Goal: Task Accomplishment & Management: Complete application form

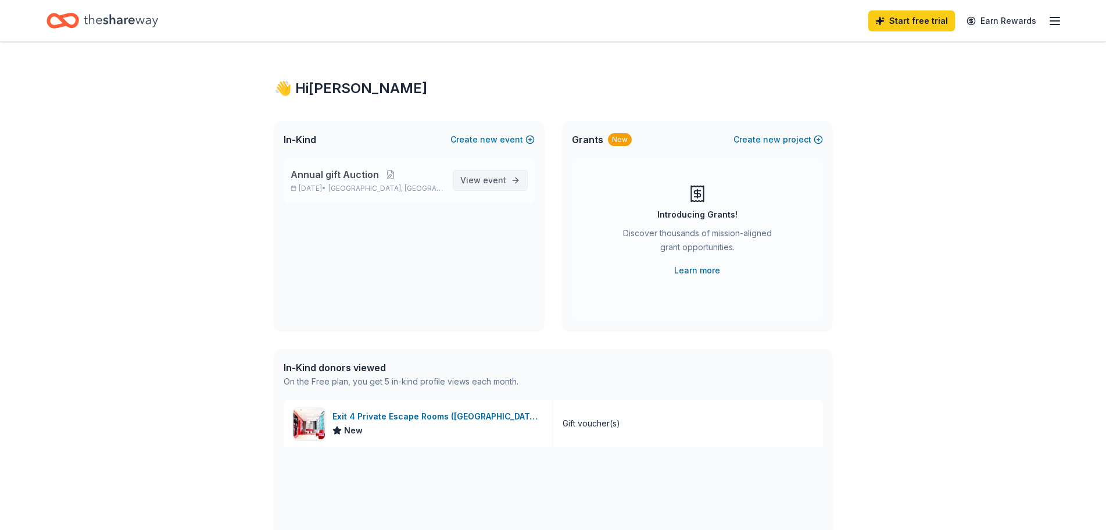
click at [491, 185] on span "View event" at bounding box center [483, 180] width 46 height 14
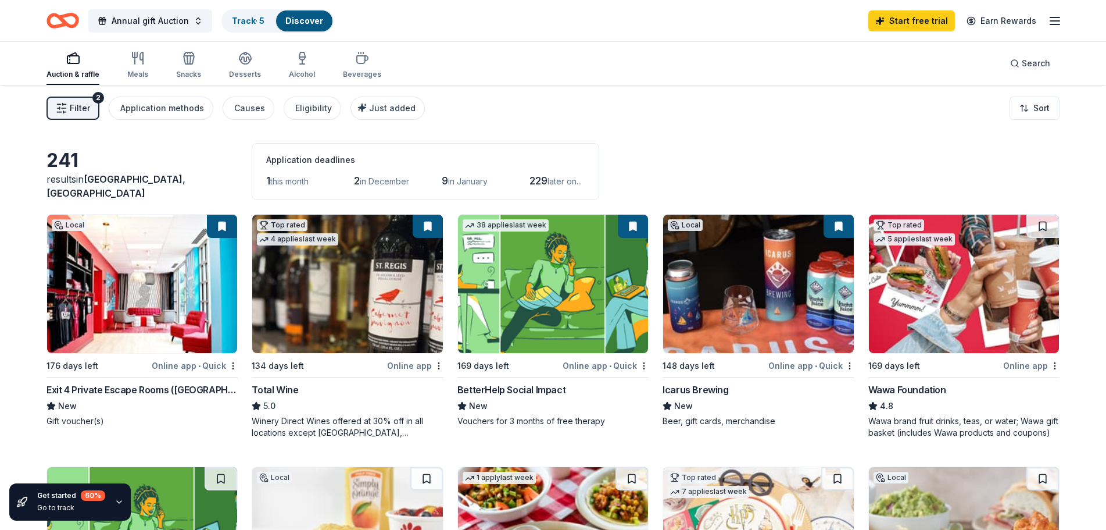
click at [102, 264] on img at bounding box center [142, 283] width 190 height 138
click at [759, 306] on img at bounding box center [758, 283] width 190 height 138
click at [987, 289] on img at bounding box center [964, 283] width 190 height 138
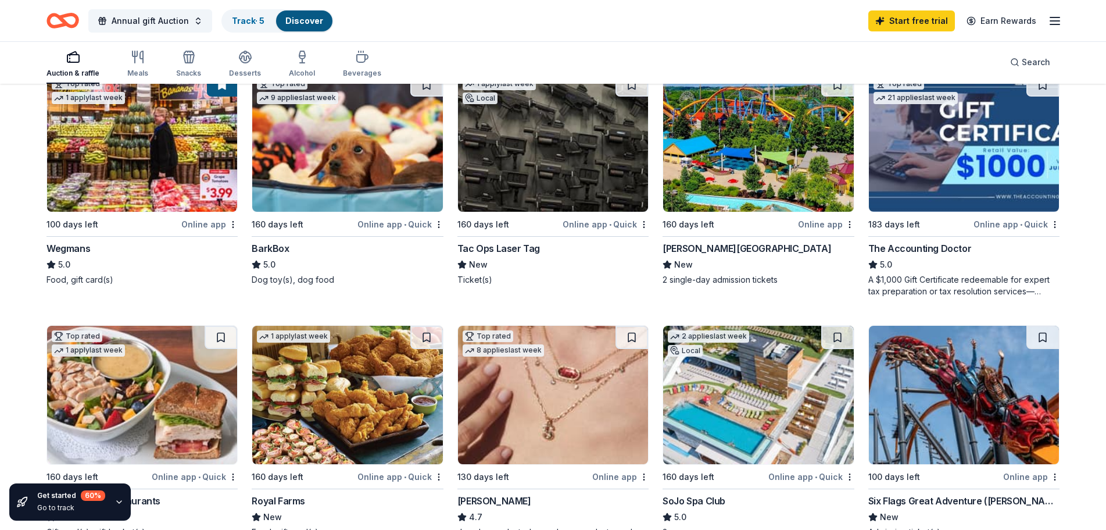
scroll to position [581, 0]
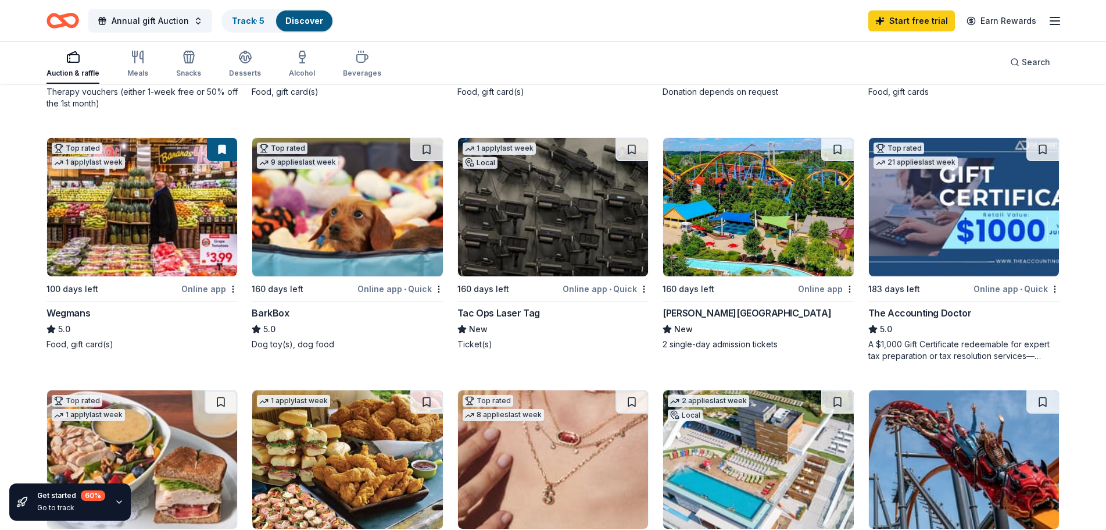
click at [780, 313] on div "[PERSON_NAME][GEOGRAPHIC_DATA]" at bounding box center [747, 313] width 169 height 14
click at [508, 310] on div "Tac Ops Laser Tag" at bounding box center [498, 313] width 83 height 14
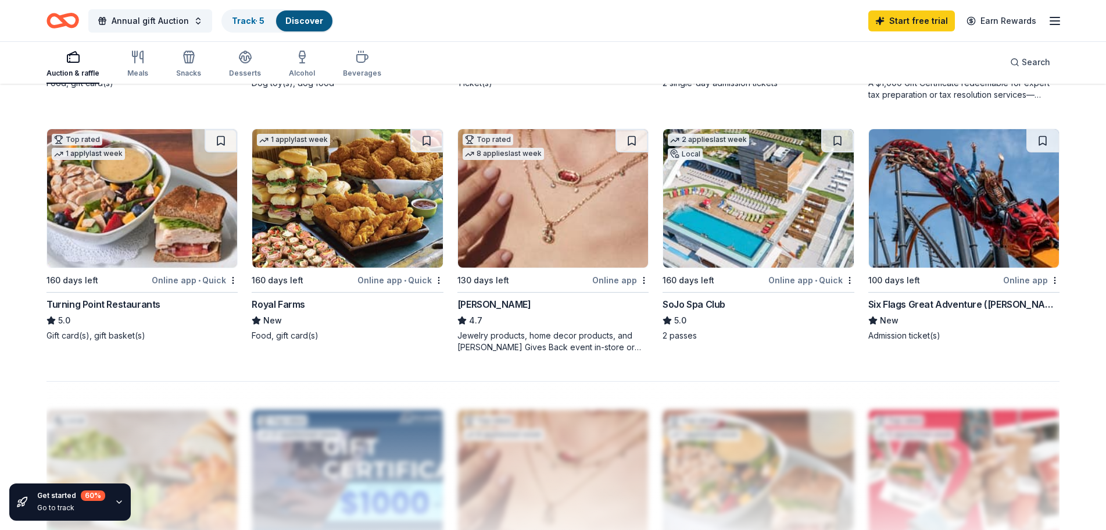
scroll to position [872, 0]
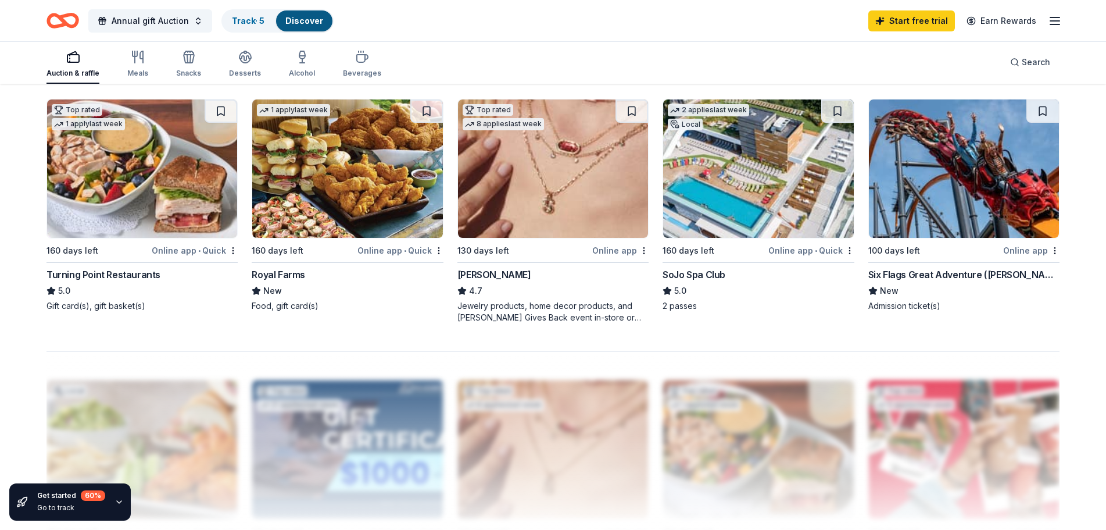
click at [485, 275] on div "Kendra Scott" at bounding box center [494, 274] width 74 height 14
click at [689, 279] on div "SoJo Spa Club" at bounding box center [694, 274] width 63 height 14
click at [925, 275] on div "Six Flags Great Adventure (Jackson Township)" at bounding box center [963, 274] width 191 height 14
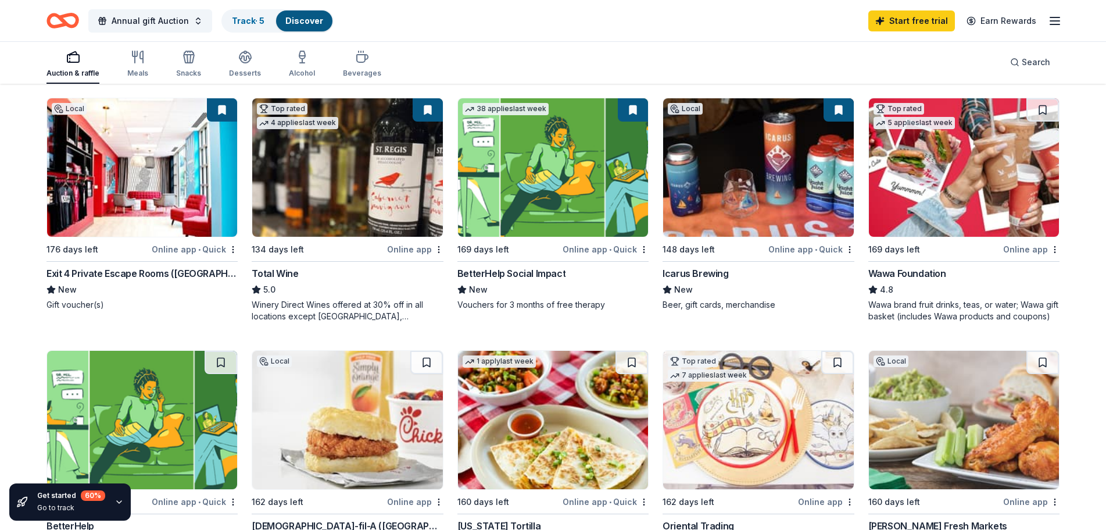
scroll to position [0, 0]
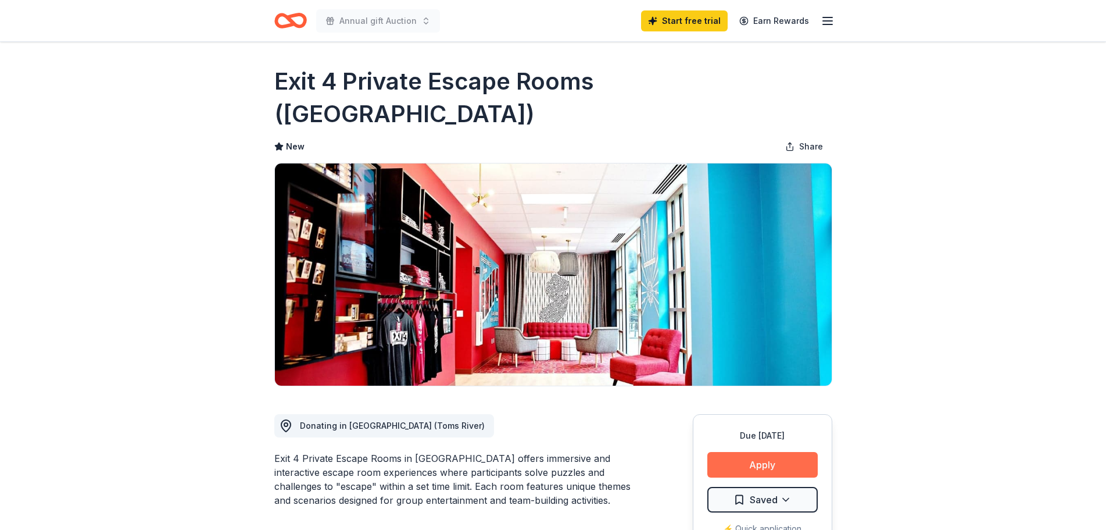
click at [757, 452] on button "Apply" at bounding box center [762, 465] width 110 height 26
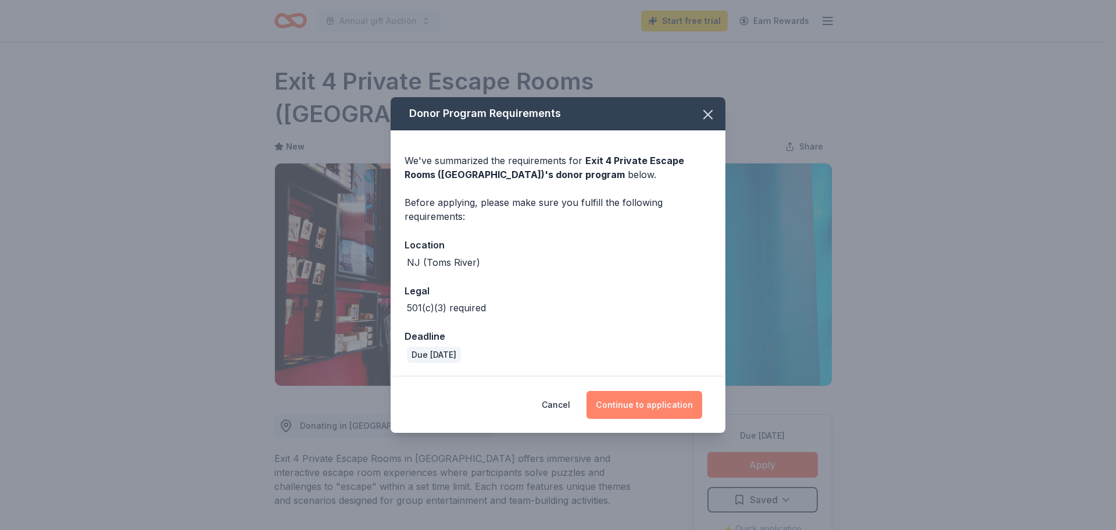
click at [639, 400] on button "Continue to application" at bounding box center [645, 405] width 116 height 28
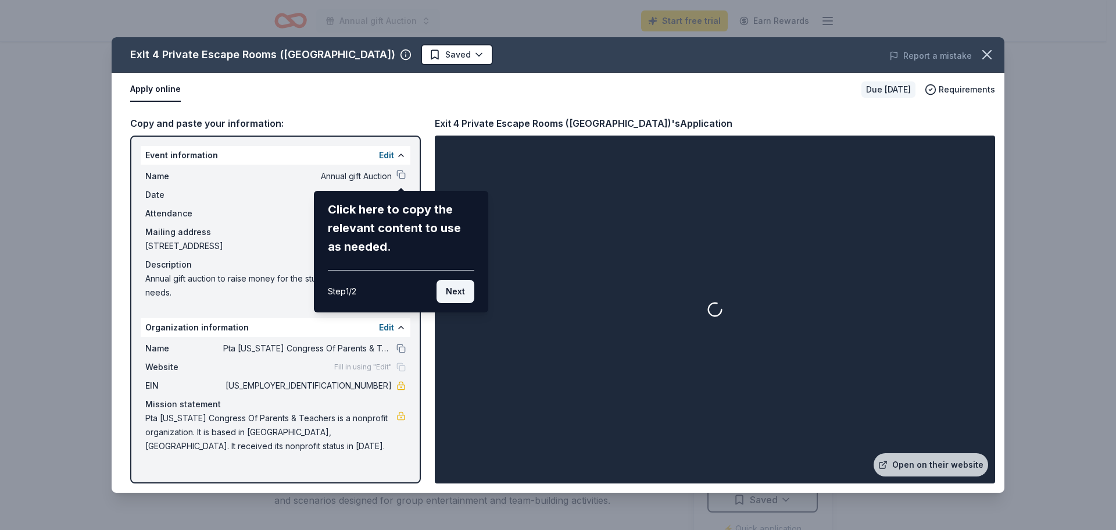
click at [452, 292] on button "Next" at bounding box center [456, 291] width 38 height 23
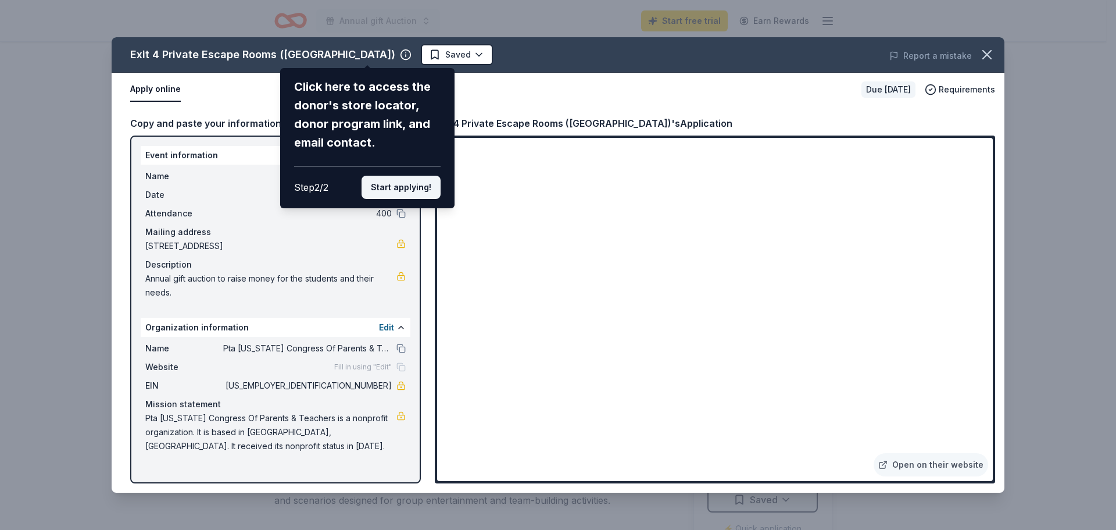
click at [394, 190] on button "Start applying!" at bounding box center [401, 187] width 79 height 23
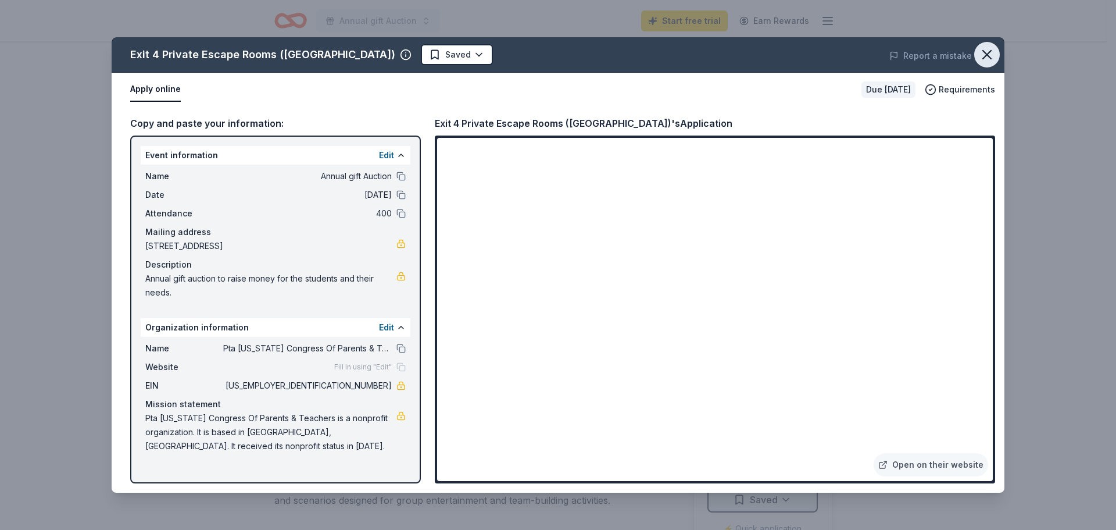
click at [988, 56] on icon "button" at bounding box center [987, 55] width 16 height 16
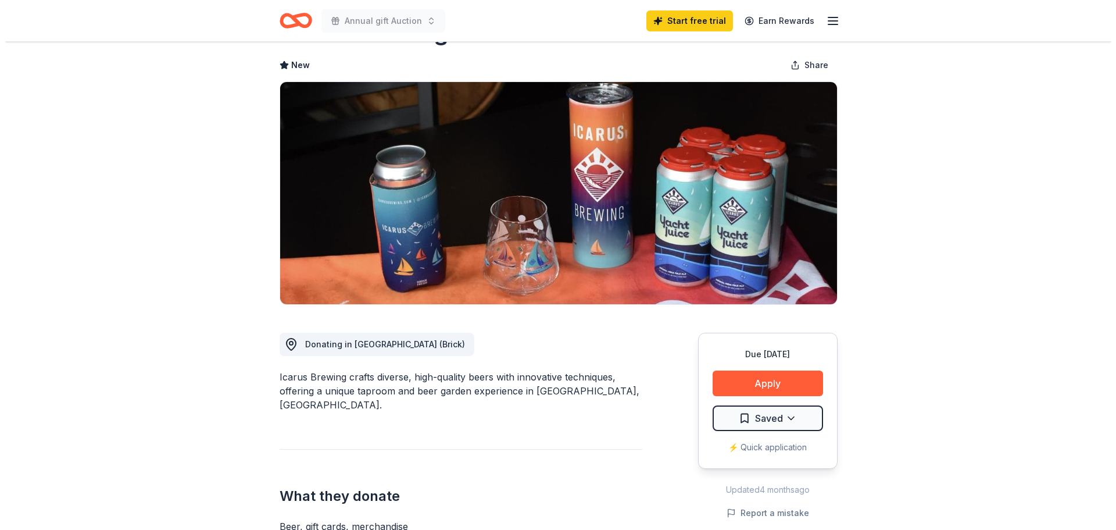
scroll to position [116, 0]
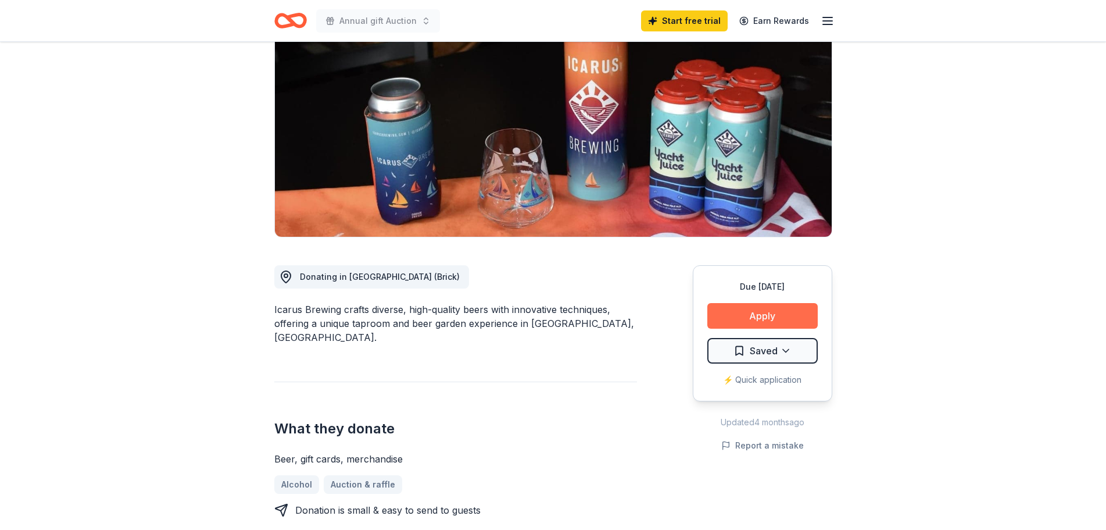
click at [746, 320] on button "Apply" at bounding box center [762, 316] width 110 height 26
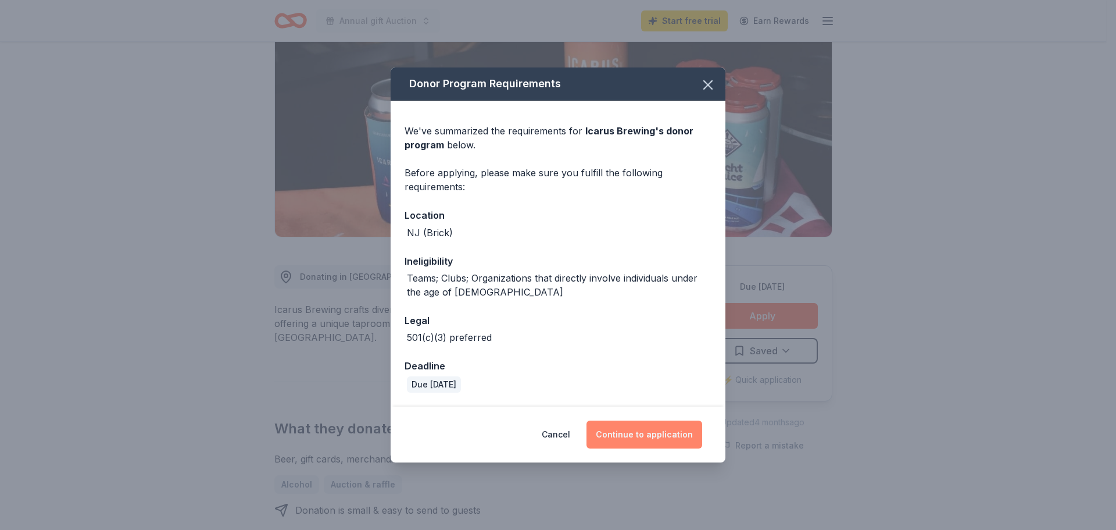
click at [634, 433] on button "Continue to application" at bounding box center [645, 434] width 116 height 28
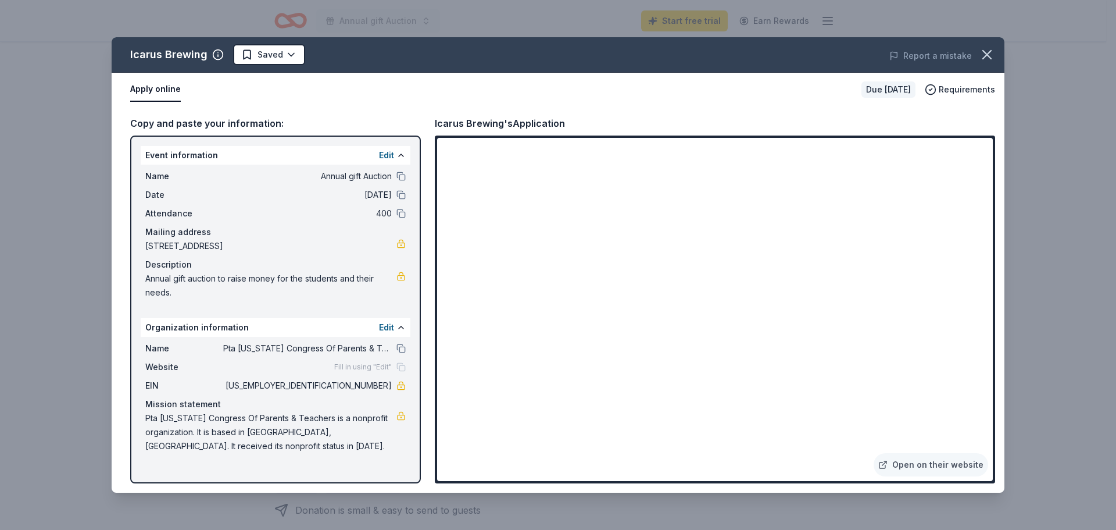
click at [148, 89] on button "Apply online" at bounding box center [155, 89] width 51 height 24
click at [929, 464] on link "Open on their website" at bounding box center [931, 464] width 115 height 23
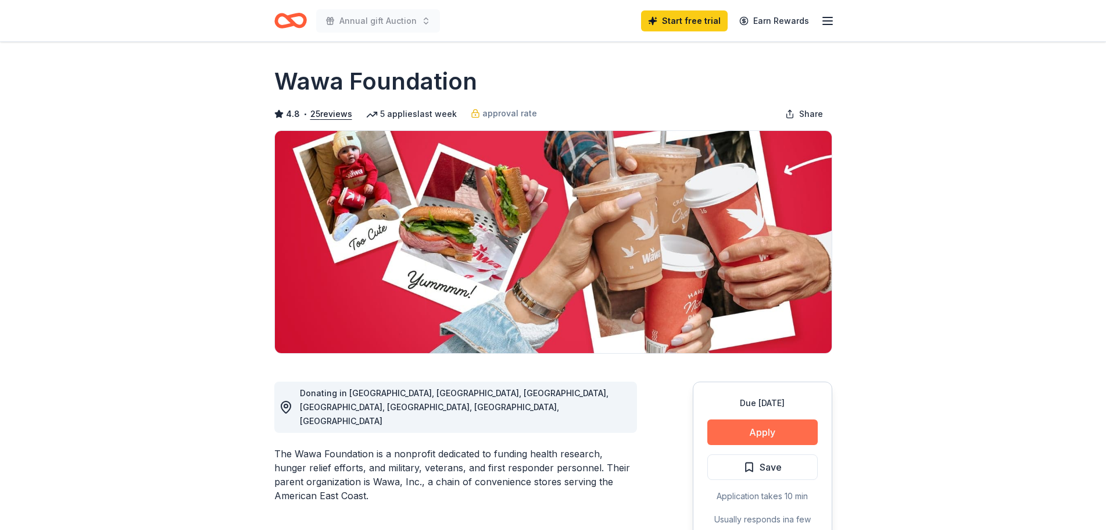
click at [756, 435] on button "Apply" at bounding box center [762, 432] width 110 height 26
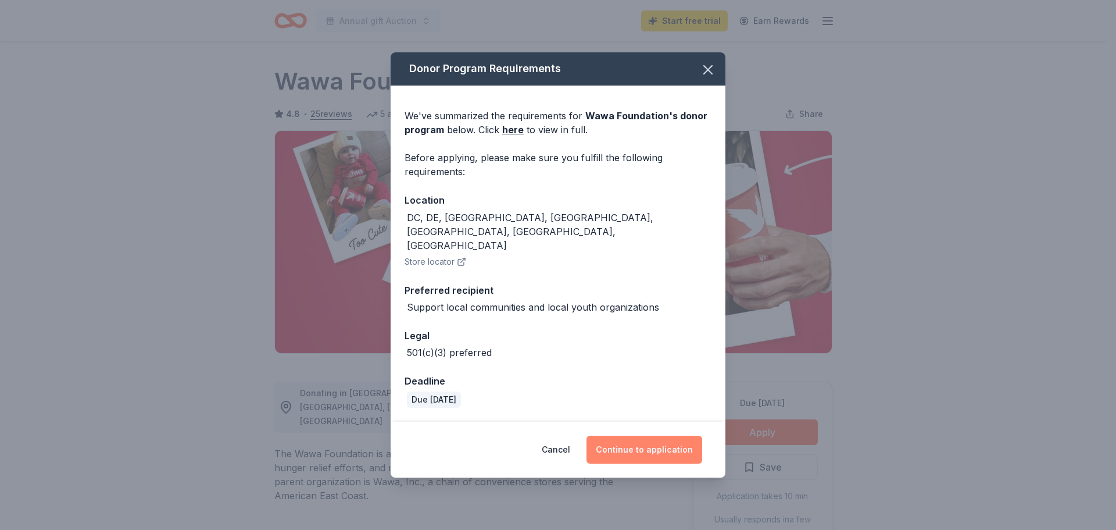
click at [643, 435] on button "Continue to application" at bounding box center [645, 449] width 116 height 28
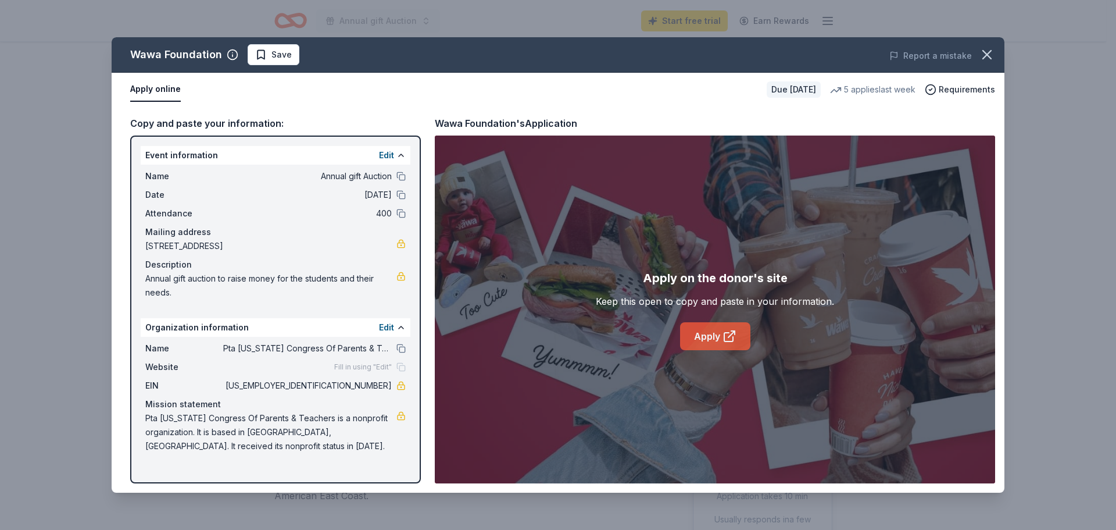
click at [702, 339] on link "Apply" at bounding box center [715, 336] width 70 height 28
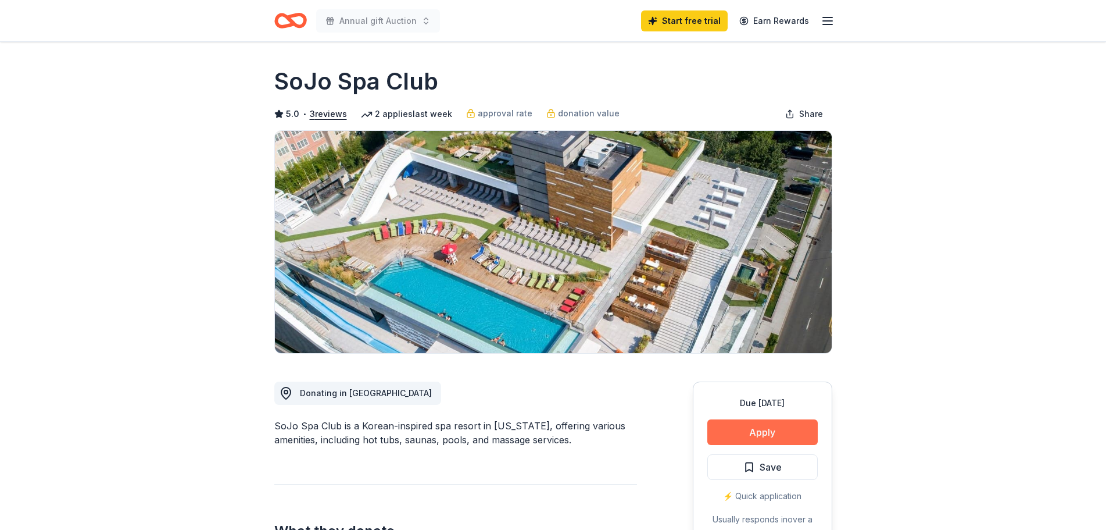
click at [778, 435] on button "Apply" at bounding box center [762, 432] width 110 height 26
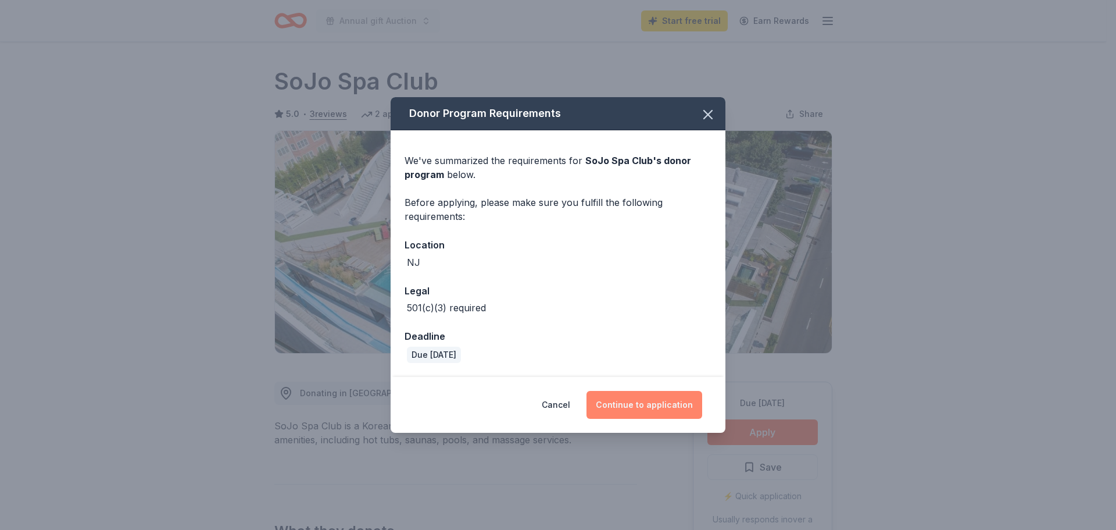
click at [657, 412] on button "Continue to application" at bounding box center [645, 405] width 116 height 28
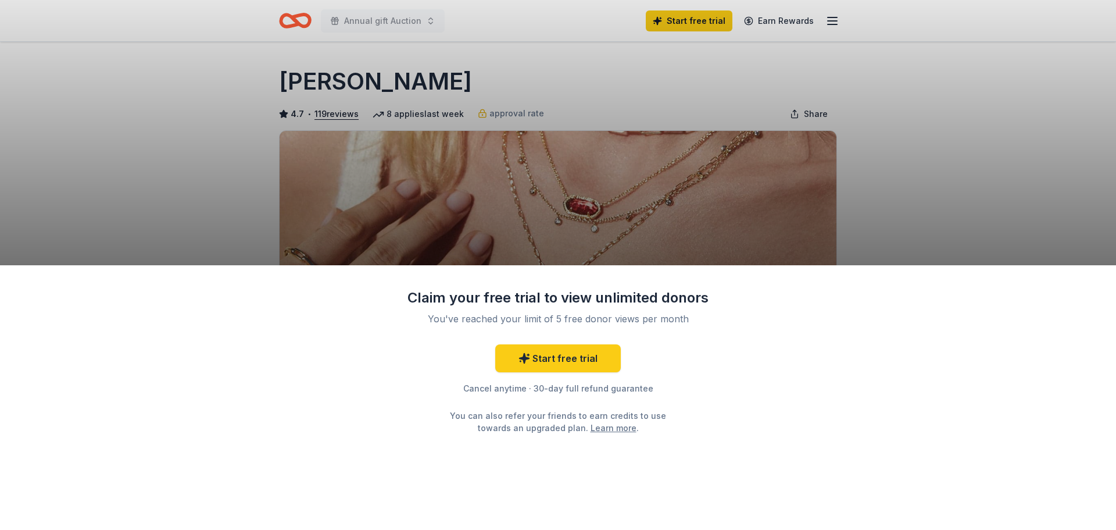
click at [893, 199] on div "Claim your free trial to view unlimited donors You've reached your limit of 5 f…" at bounding box center [558, 265] width 1116 height 530
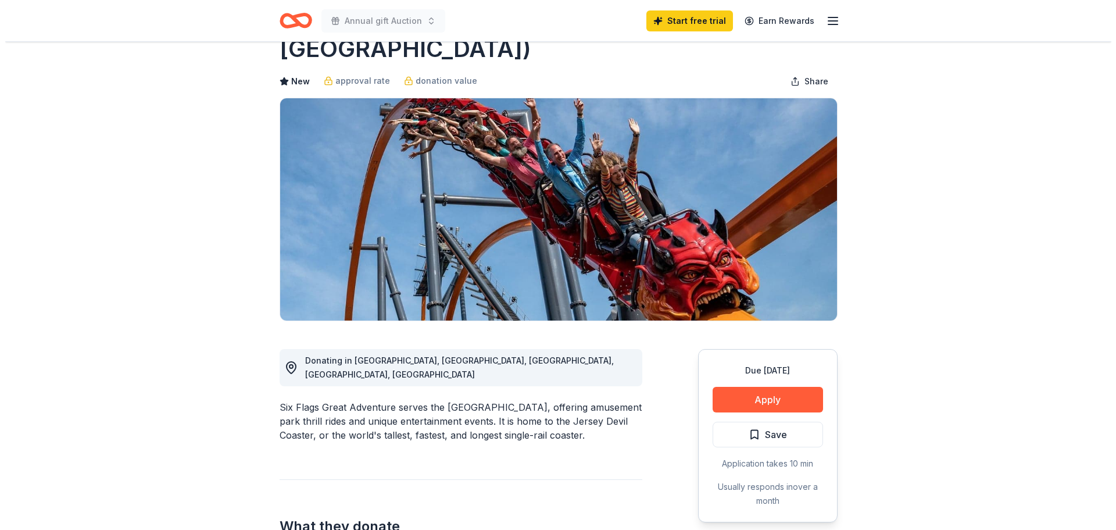
scroll to position [174, 0]
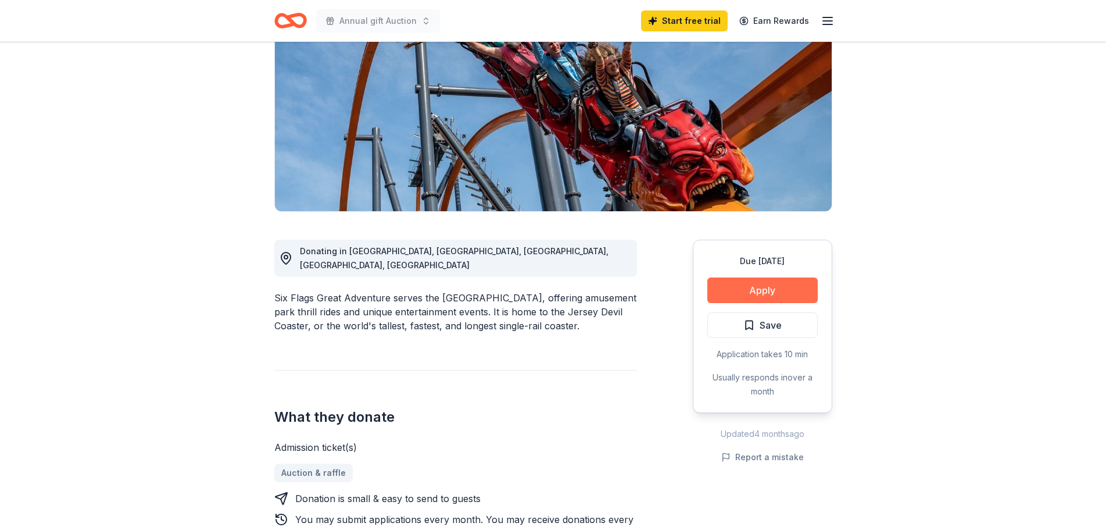
click at [758, 277] on button "Apply" at bounding box center [762, 290] width 110 height 26
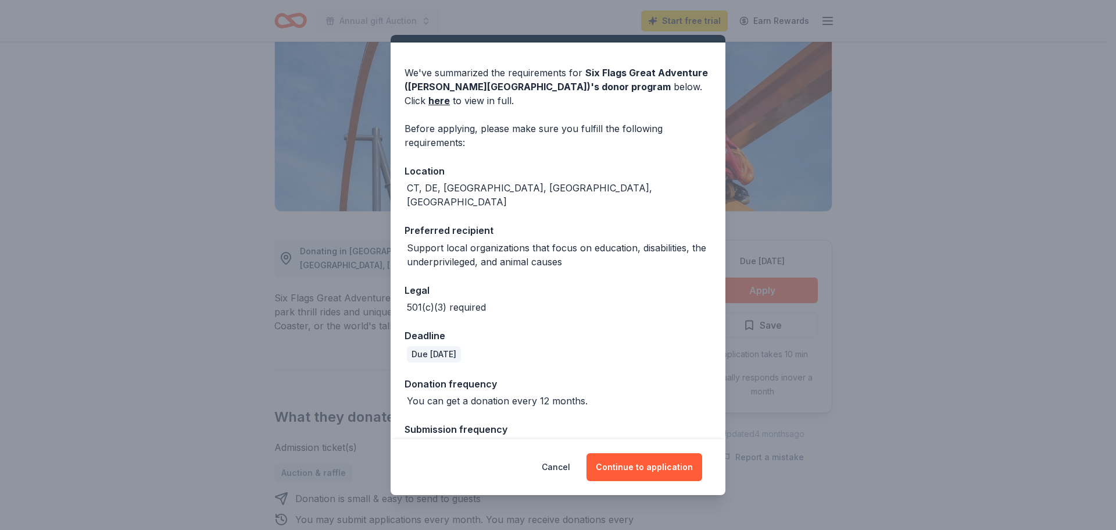
scroll to position [40, 0]
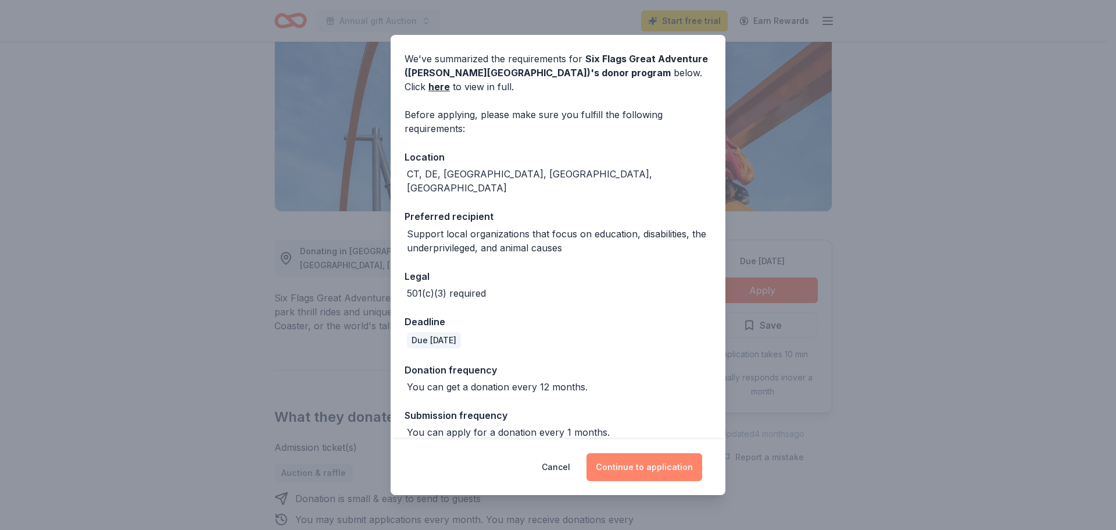
click at [646, 468] on button "Continue to application" at bounding box center [645, 467] width 116 height 28
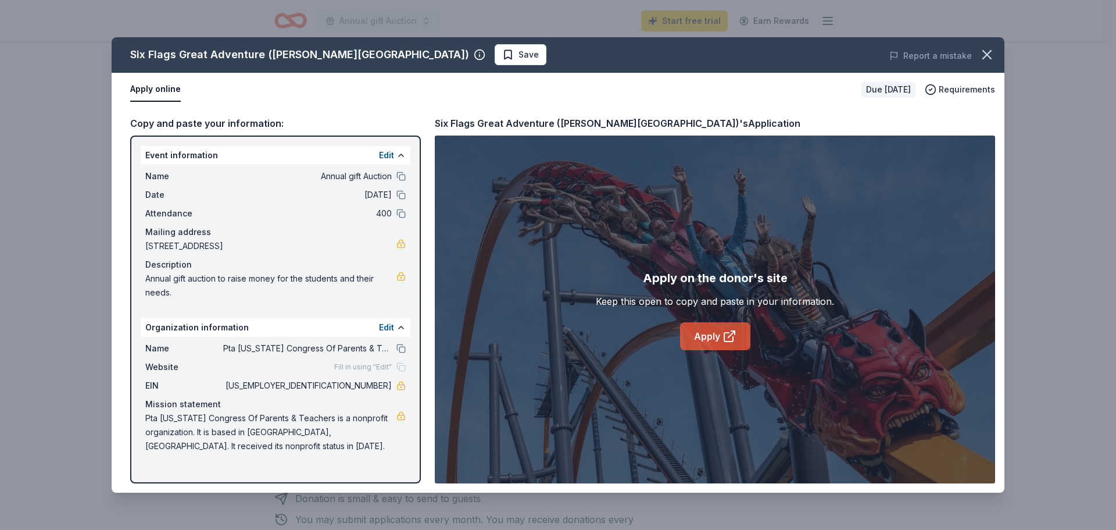
click at [699, 331] on link "Apply" at bounding box center [715, 336] width 70 height 28
